Goal: Task Accomplishment & Management: Use online tool/utility

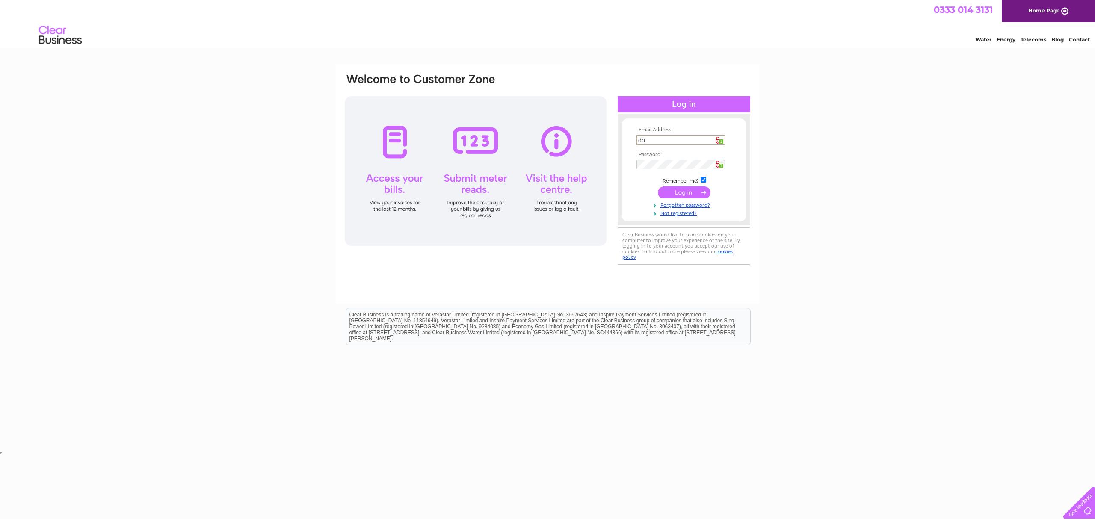
type input "dougie@whiterosedisplay.com"
click at [684, 190] on input "submit" at bounding box center [684, 192] width 53 height 12
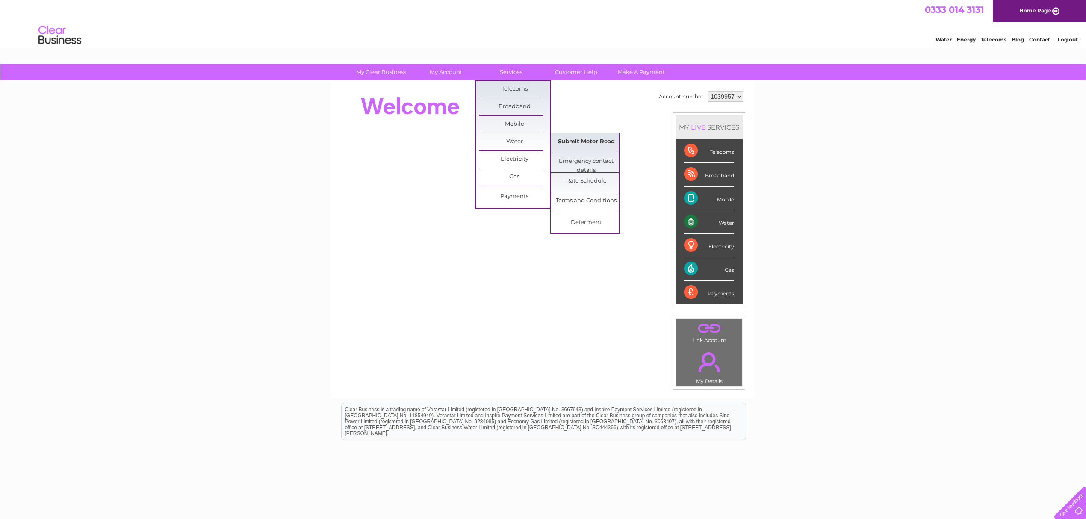
click at [576, 140] on link "Submit Meter Read" at bounding box center [586, 141] width 71 height 17
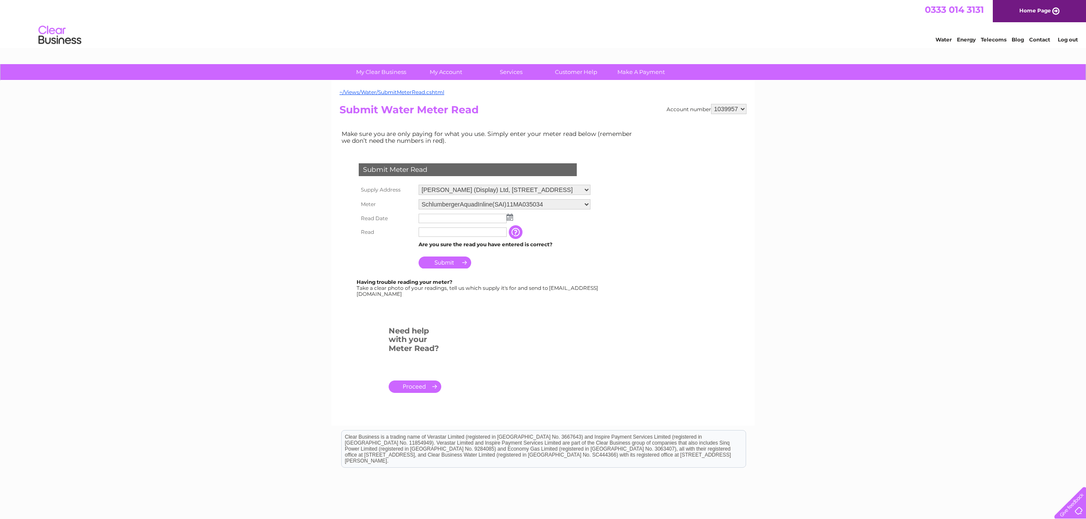
click at [510, 215] on img at bounding box center [510, 217] width 6 height 7
click at [440, 292] on link "29" at bounding box center [440, 291] width 13 height 9
type input "2025/09/29"
click at [437, 235] on input "text" at bounding box center [463, 231] width 88 height 9
type input "01168"
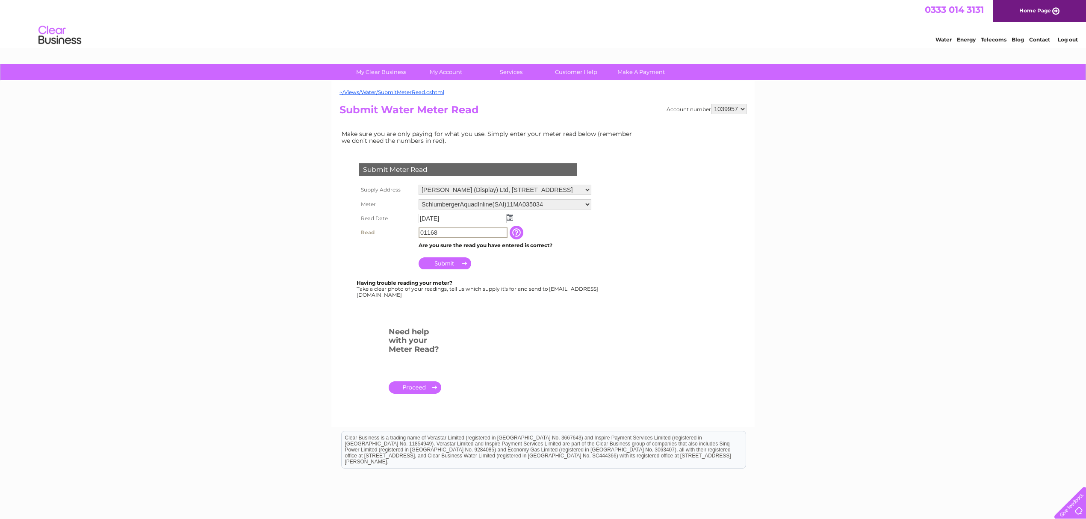
click at [442, 262] on input "Submit" at bounding box center [445, 263] width 53 height 12
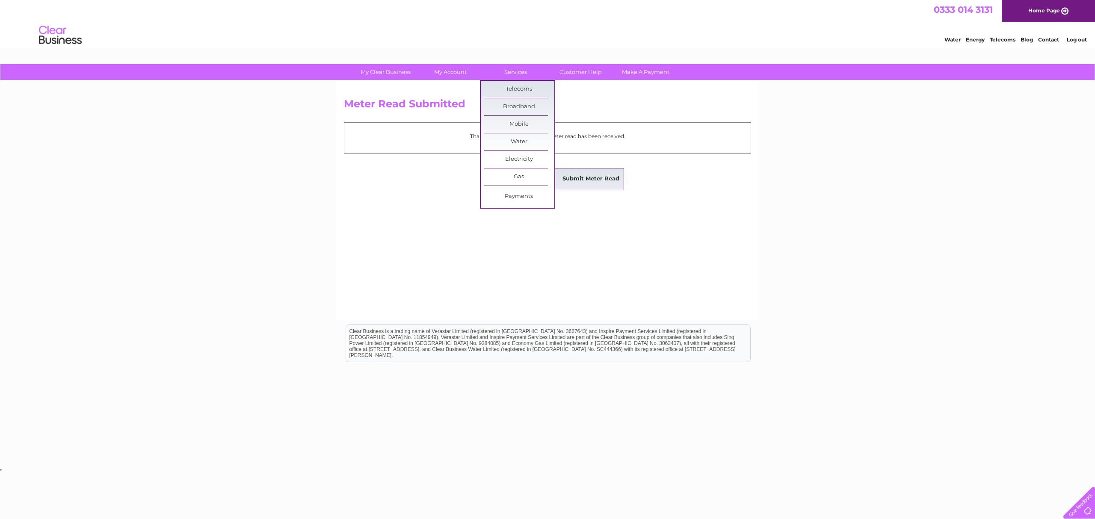
click at [575, 179] on link "Submit Meter Read" at bounding box center [590, 179] width 71 height 17
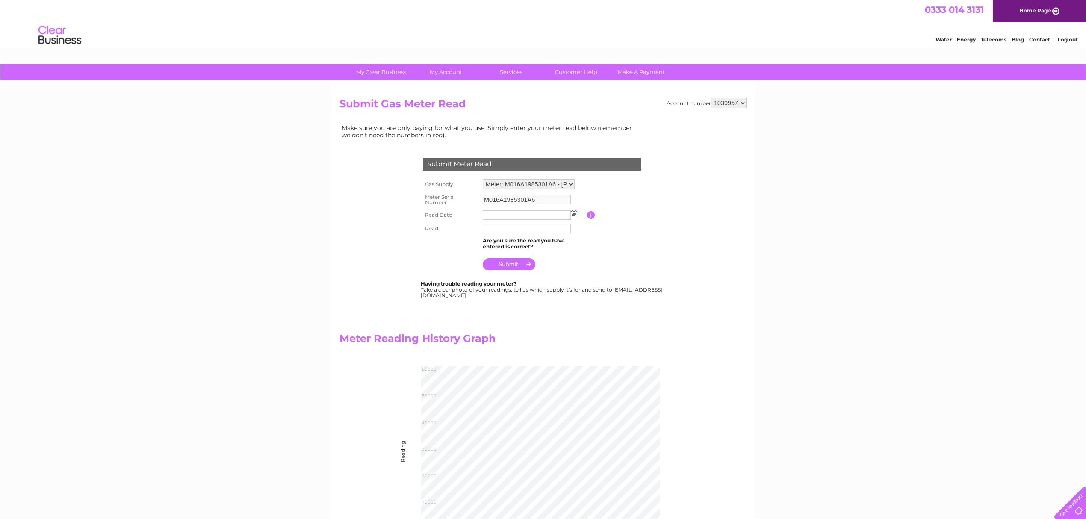
click at [573, 214] on img at bounding box center [574, 213] width 6 height 7
click at [506, 289] on link "29" at bounding box center [504, 288] width 13 height 9
type input "2025/09/29"
click at [499, 226] on input "text" at bounding box center [527, 228] width 88 height 9
type input "056120"
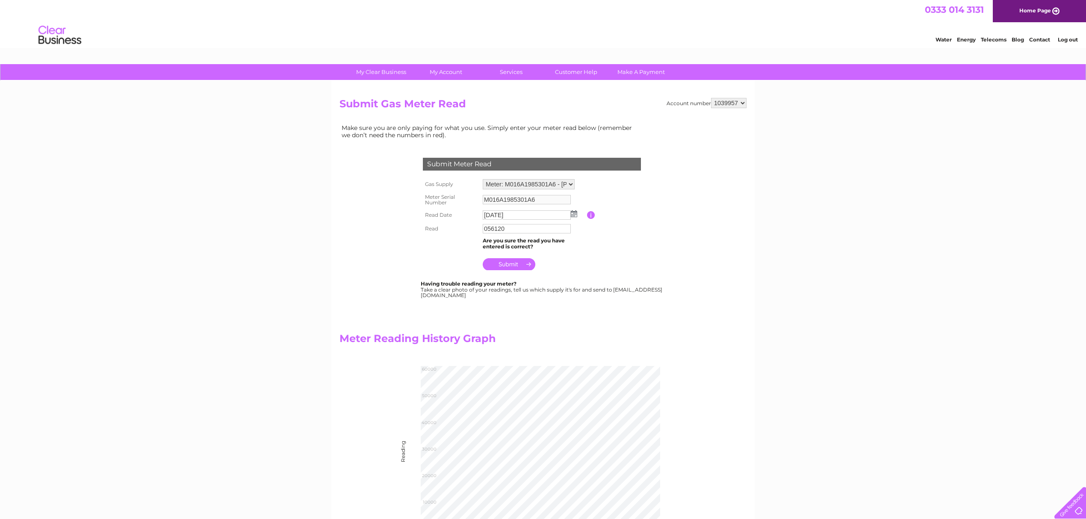
click at [517, 259] on input "submit" at bounding box center [509, 264] width 53 height 12
